Goal: Information Seeking & Learning: Learn about a topic

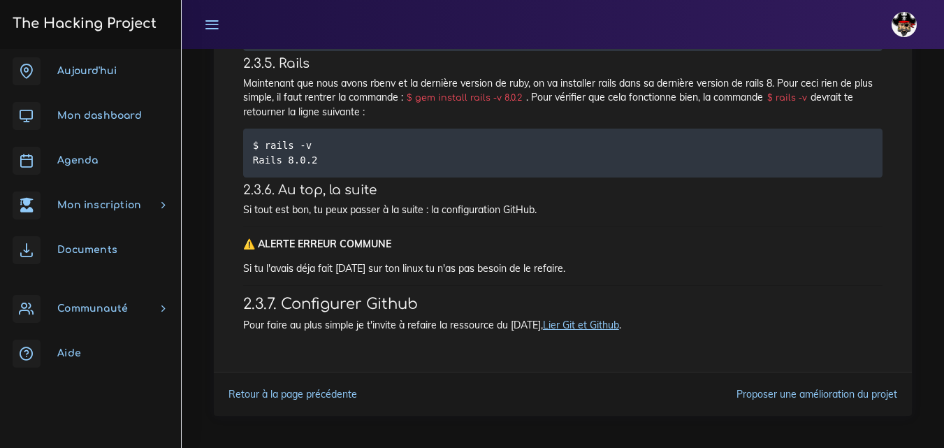
scroll to position [0, 127]
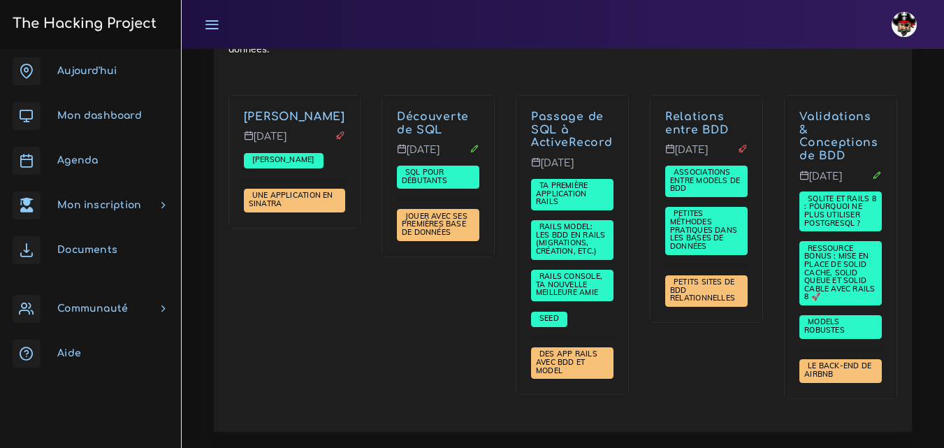
scroll to position [2668, 0]
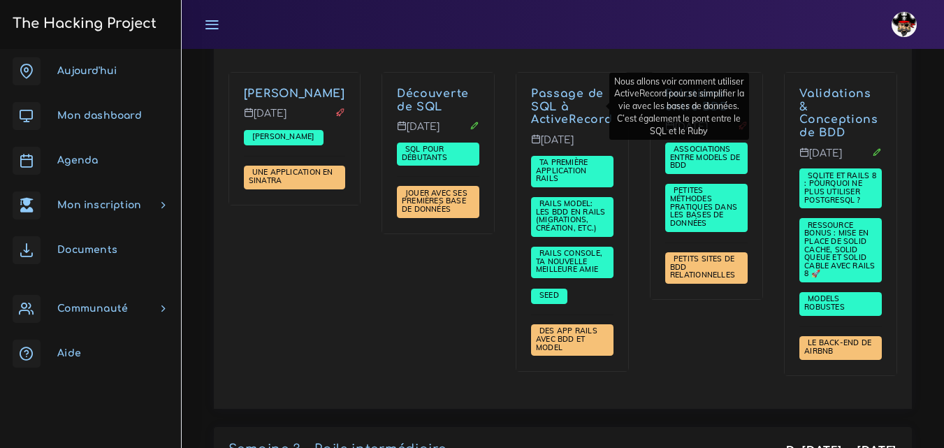
click at [538, 103] on link "Passage de SQL à ActiveRecord" at bounding box center [571, 106] width 81 height 39
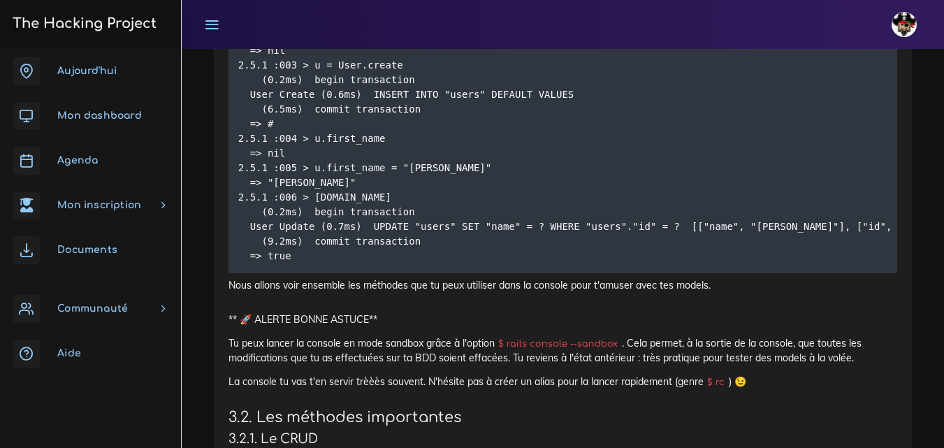
scroll to position [10853, 0]
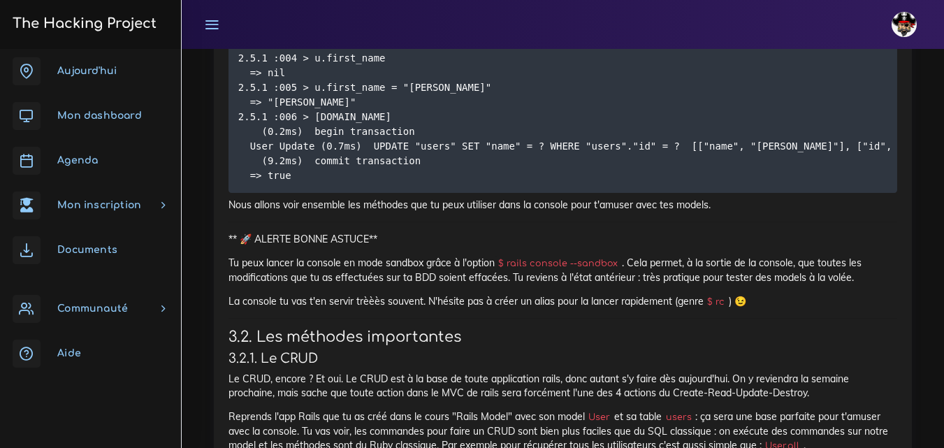
click at [80, 162] on span "Agenda" at bounding box center [77, 160] width 41 height 10
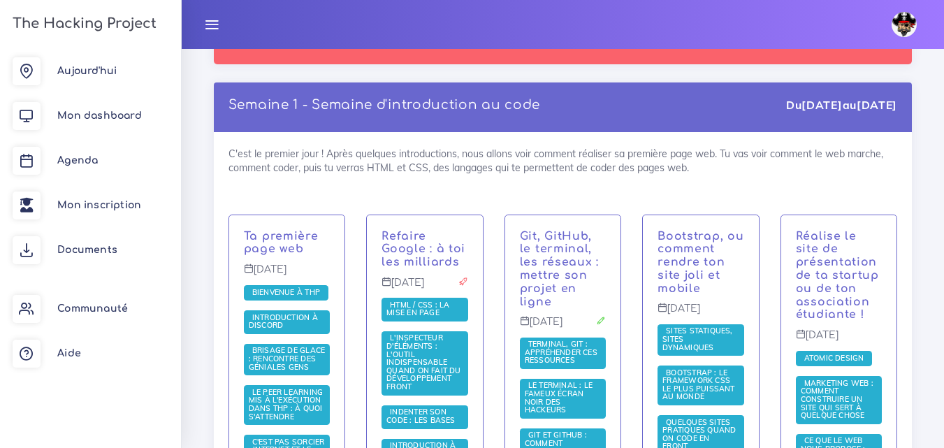
scroll to position [270, 0]
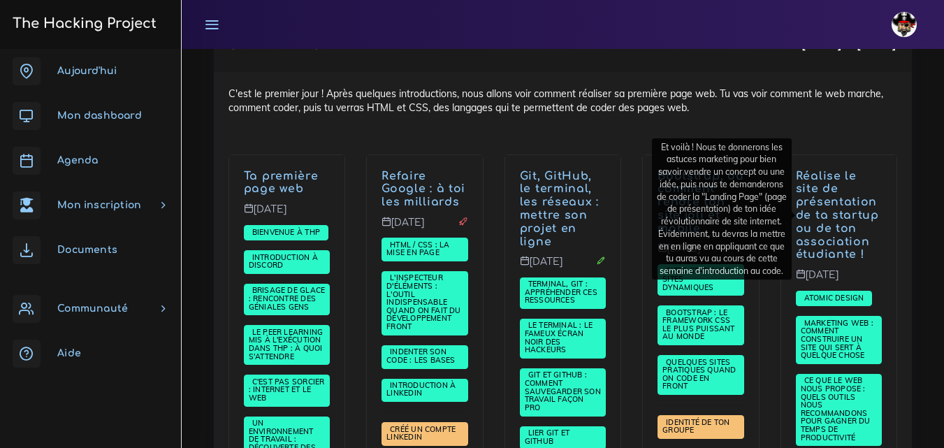
click at [835, 204] on link "Réalise le site de présentation de ta startup ou de ton association étudiante !" at bounding box center [837, 216] width 83 height 92
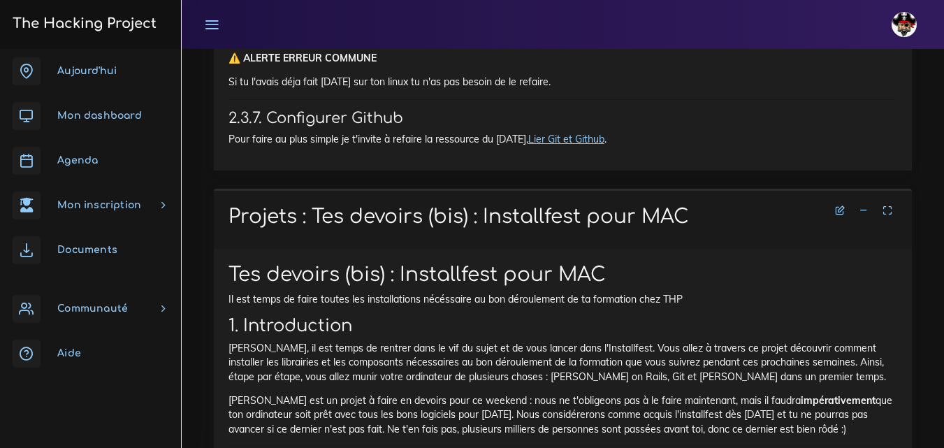
scroll to position [15891, 0]
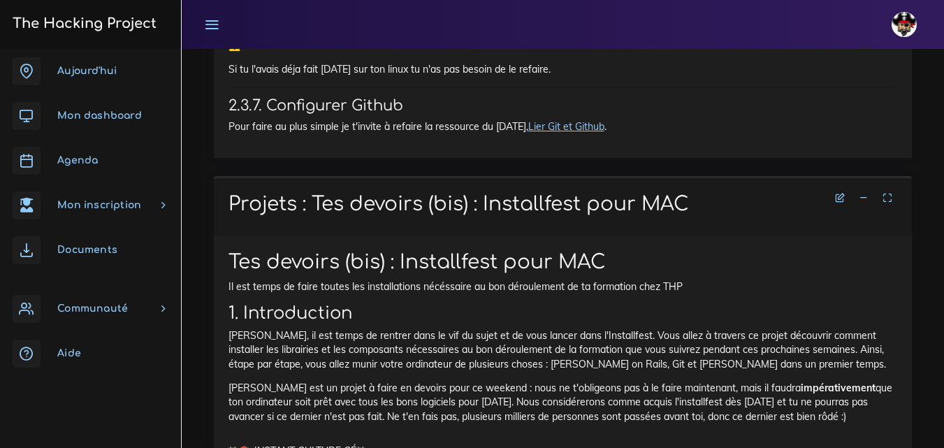
click at [80, 63] on link "Aujourd'hui" at bounding box center [90, 71] width 181 height 45
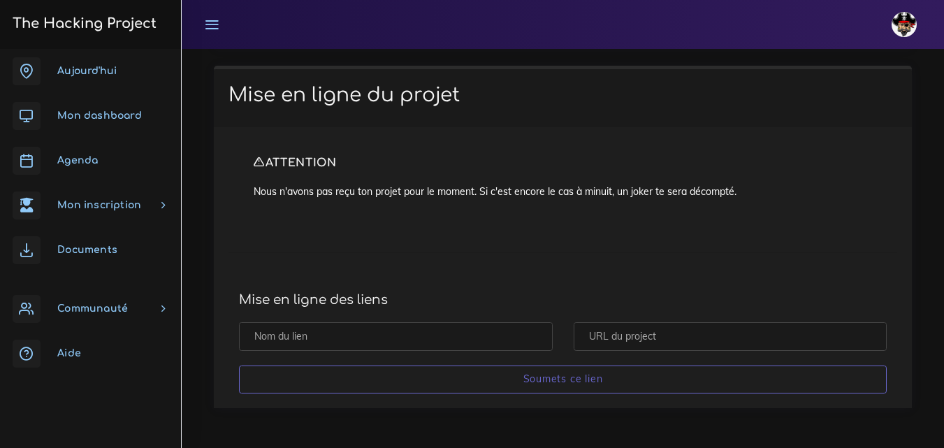
scroll to position [8039, 0]
drag, startPoint x: 229, startPoint y: 173, endPoint x: 730, endPoint y: 166, distance: 500.6
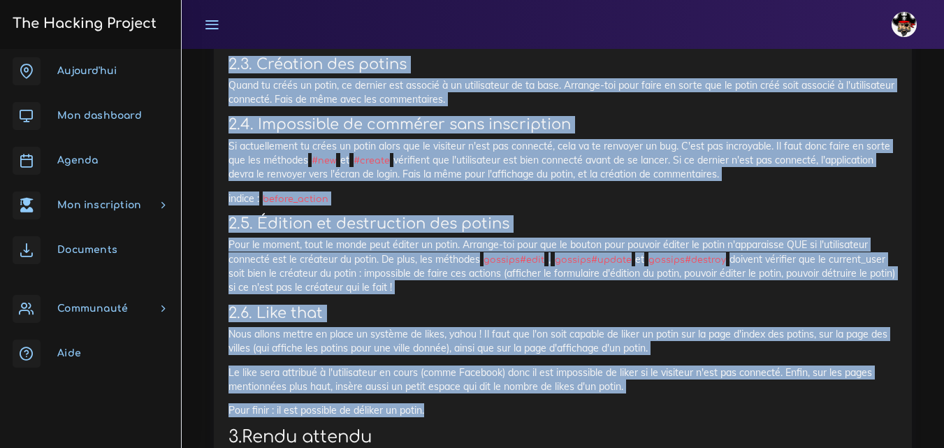
scroll to position [7200, 0]
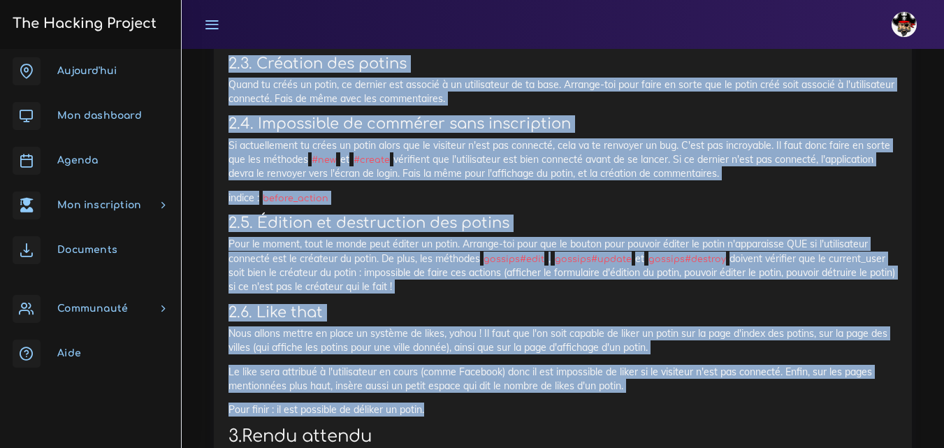
copy div "2. Lo ipsumd 6.9. Sitametc a'elitseddoeiu Temp inci utl etdolore m'aliquaenima,…"
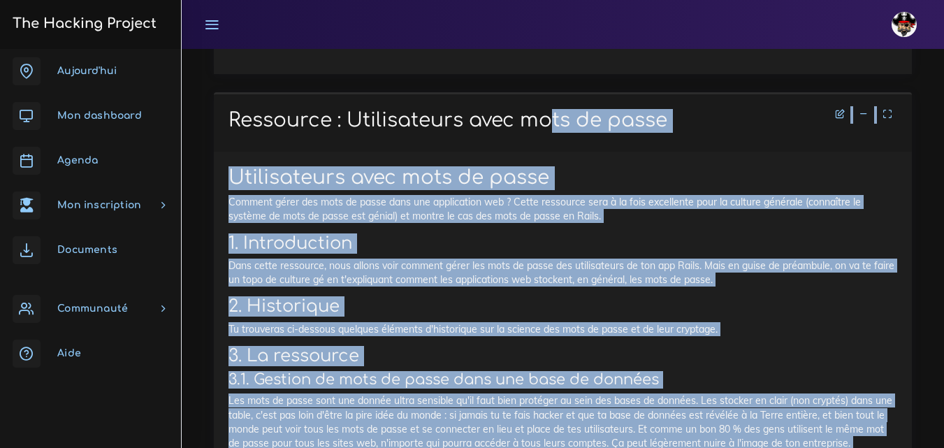
scroll to position [350, 0]
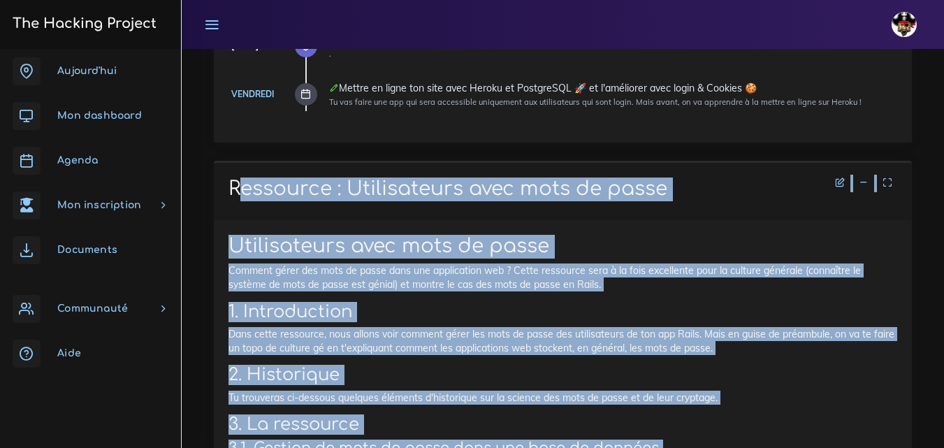
drag, startPoint x: 560, startPoint y: 259, endPoint x: 208, endPoint y: 182, distance: 359.9
copy div "Ressource : Utilisateurs avec mots de passe Utilisateurs avec mots de passe Com…"
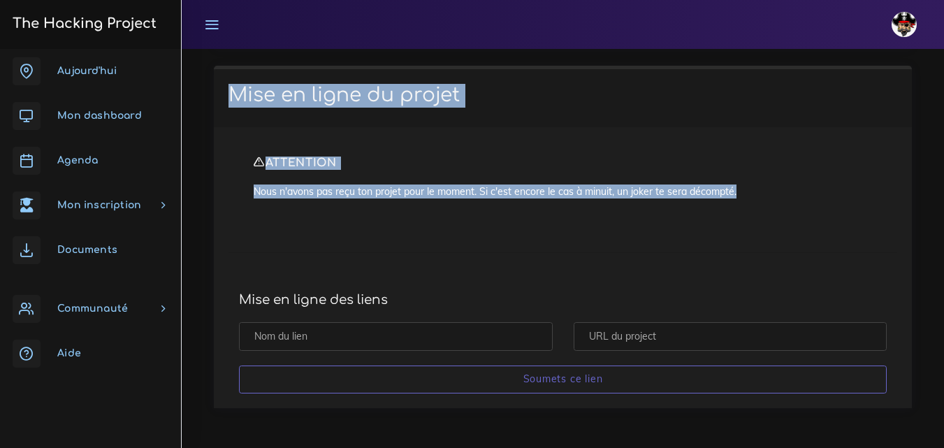
scroll to position [8043, 0]
drag, startPoint x: 229, startPoint y: 314, endPoint x: 717, endPoint y: 155, distance: 513.1
copy div "Projets : Gossip Project : Facebook style Gossip Project : Facebook style On va…"
